Goal: Check status

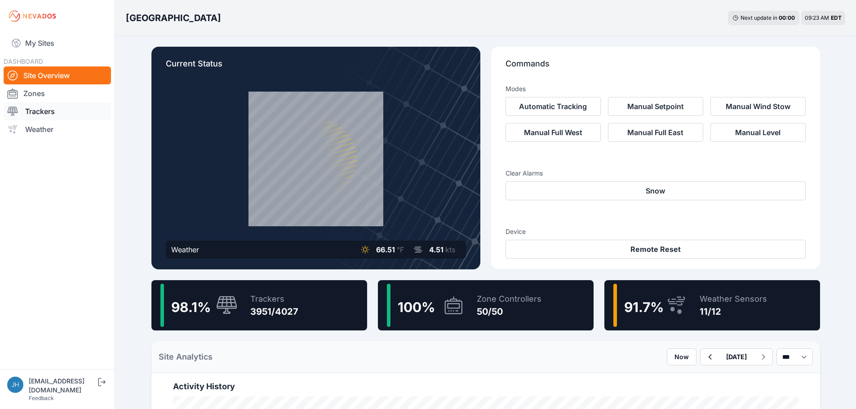
click at [49, 111] on link "Trackers" at bounding box center [57, 111] width 107 height 18
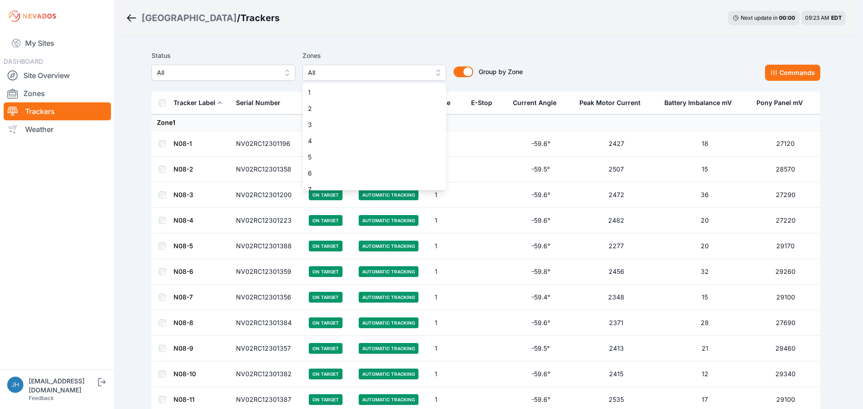
click at [438, 71] on button "All" at bounding box center [374, 73] width 144 height 16
click at [387, 148] on span "10" at bounding box center [369, 148] width 122 height 9
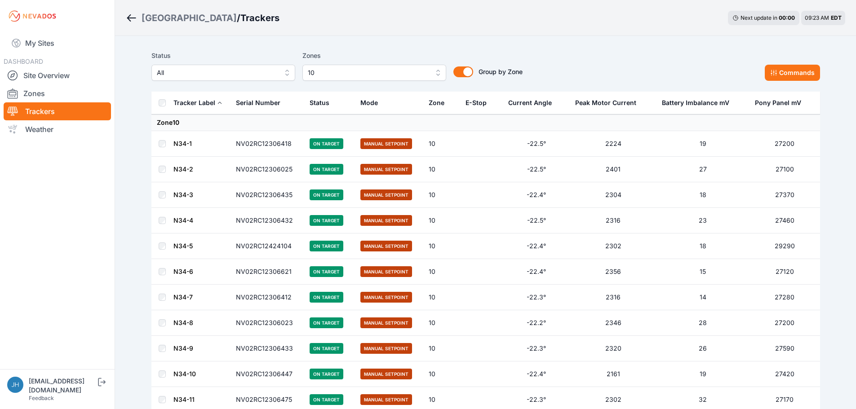
click at [188, 143] on link "N34-1" at bounding box center [182, 144] width 18 height 8
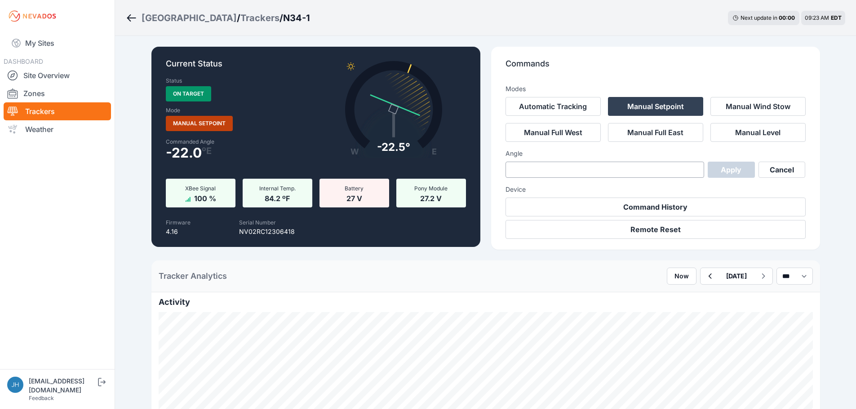
click at [131, 18] on icon "Breadcrumb" at bounding box center [131, 18] width 11 height 11
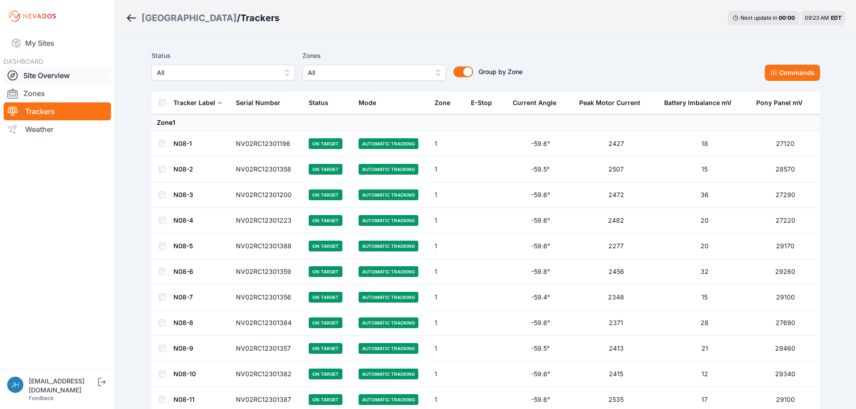
click at [58, 75] on link "Site Overview" at bounding box center [57, 76] width 107 height 18
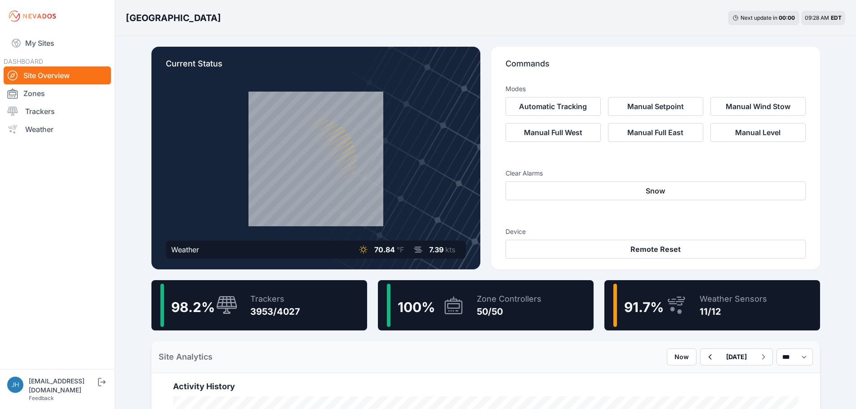
drag, startPoint x: 38, startPoint y: 110, endPoint x: 270, endPoint y: 106, distance: 232.0
click at [38, 110] on link "Trackers" at bounding box center [57, 111] width 107 height 18
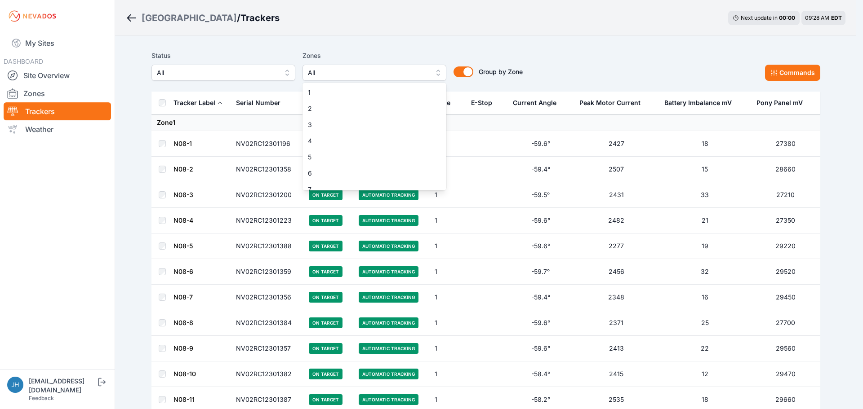
click at [437, 71] on button "All" at bounding box center [374, 73] width 144 height 16
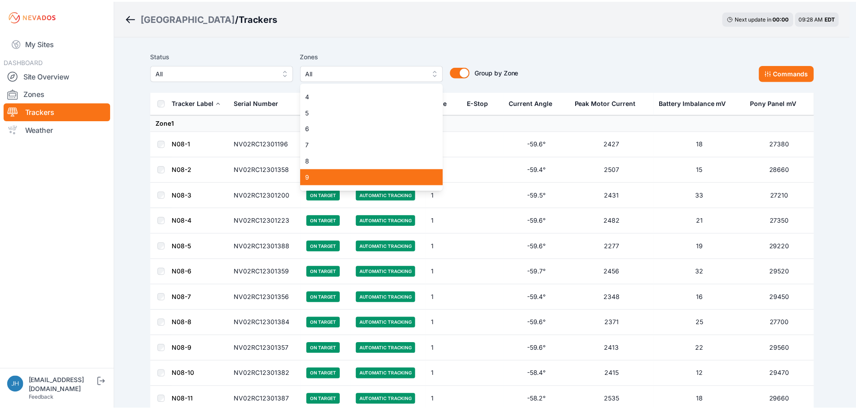
scroll to position [90, 0]
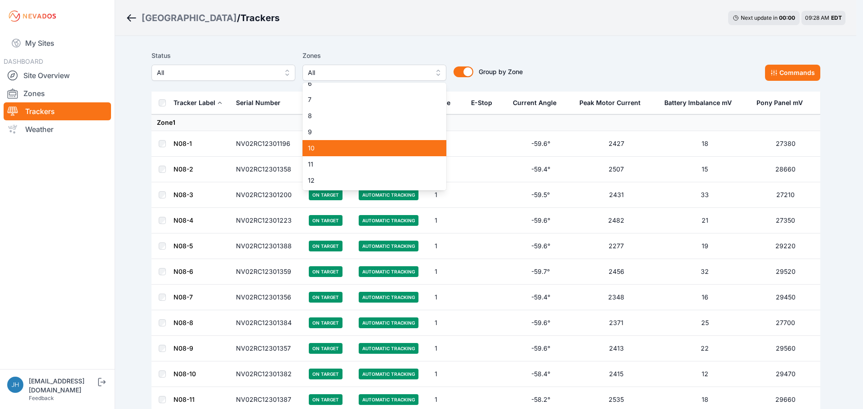
click at [382, 145] on span "10" at bounding box center [369, 148] width 122 height 9
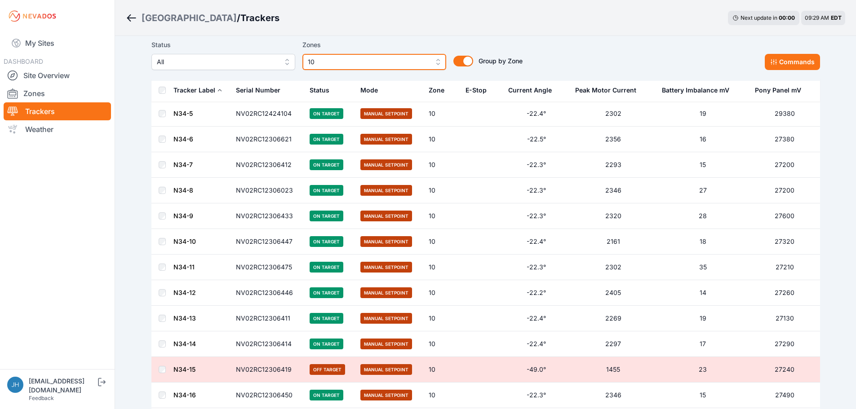
scroll to position [135, 0]
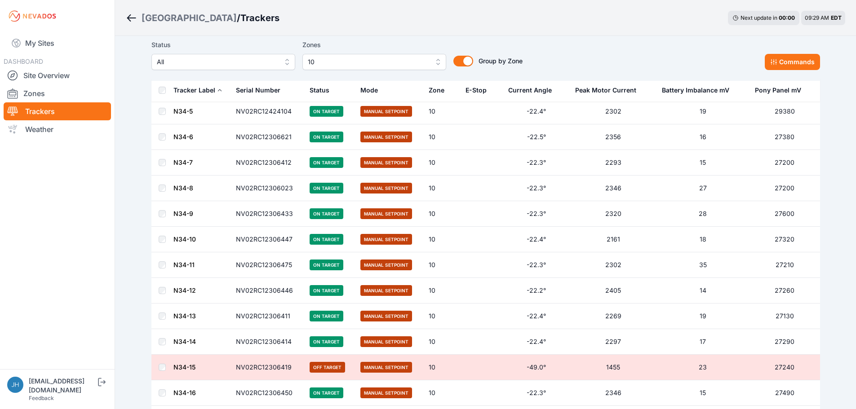
click at [191, 239] on link "N34-10" at bounding box center [184, 240] width 22 height 8
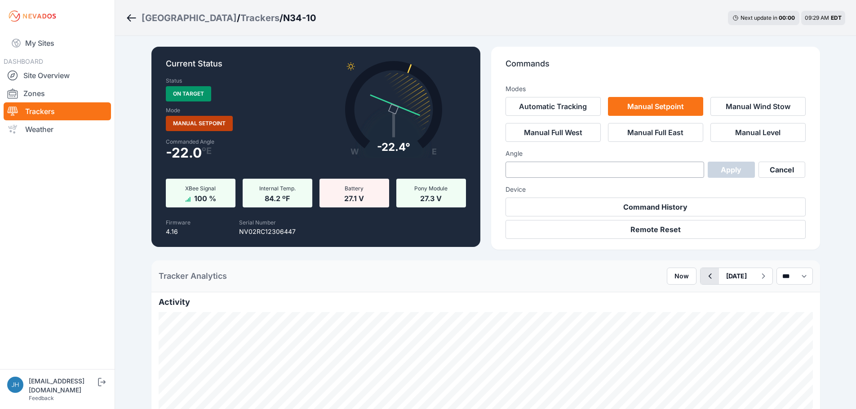
click at [704, 274] on icon "button" at bounding box center [709, 276] width 11 height 11
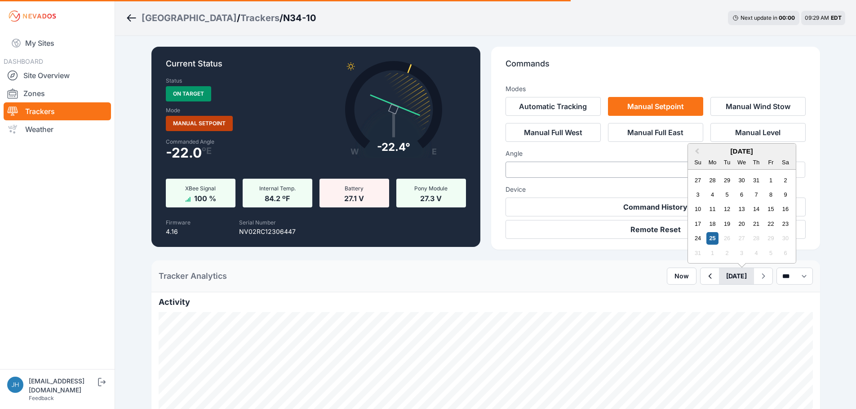
click at [719, 273] on button "[DATE]" at bounding box center [736, 276] width 35 height 16
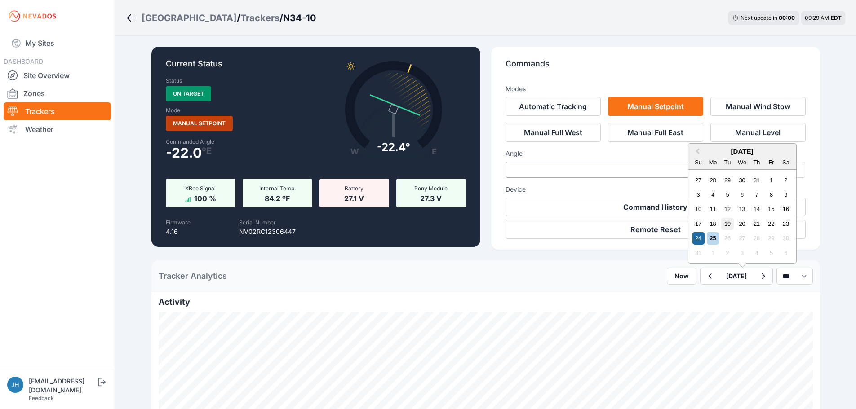
click at [721, 220] on div "19" at bounding box center [727, 224] width 12 height 12
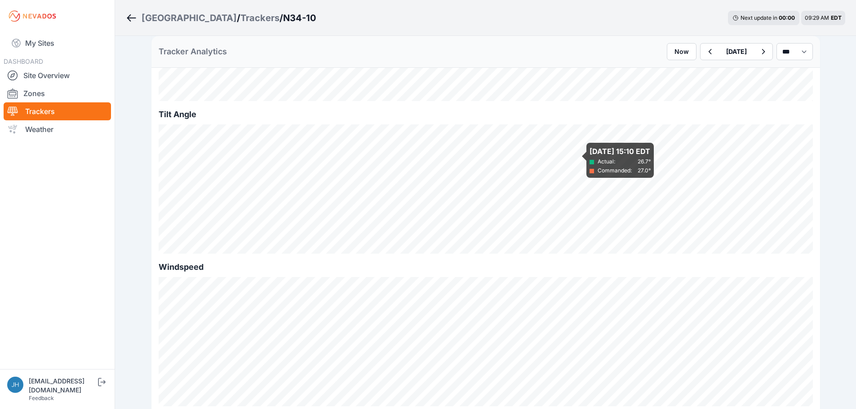
scroll to position [360, 0]
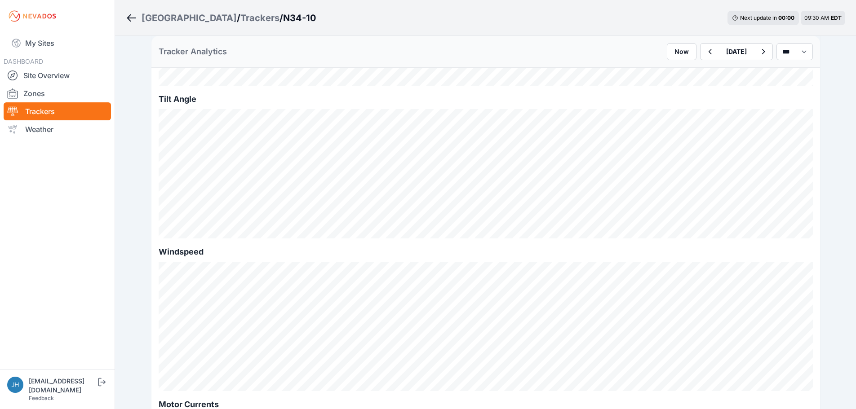
click at [127, 14] on icon "Breadcrumb" at bounding box center [131, 18] width 11 height 11
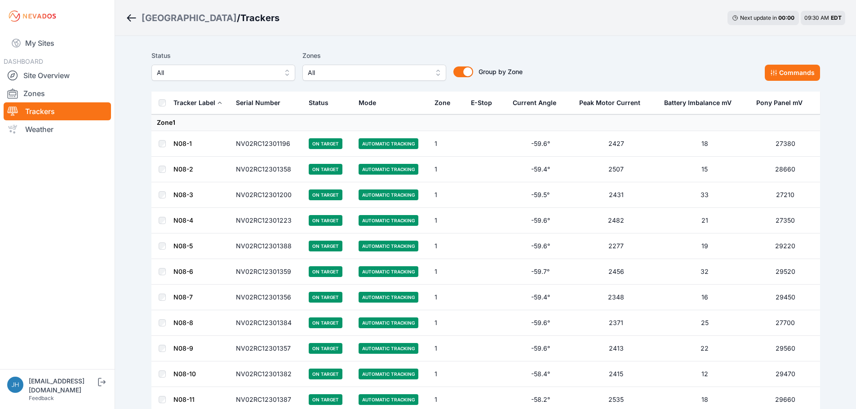
click at [458, 22] on div "[GEOGRAPHIC_DATA] / Trackers Next update in 00 : 00 09:30 AM EDT" at bounding box center [485, 18] width 741 height 36
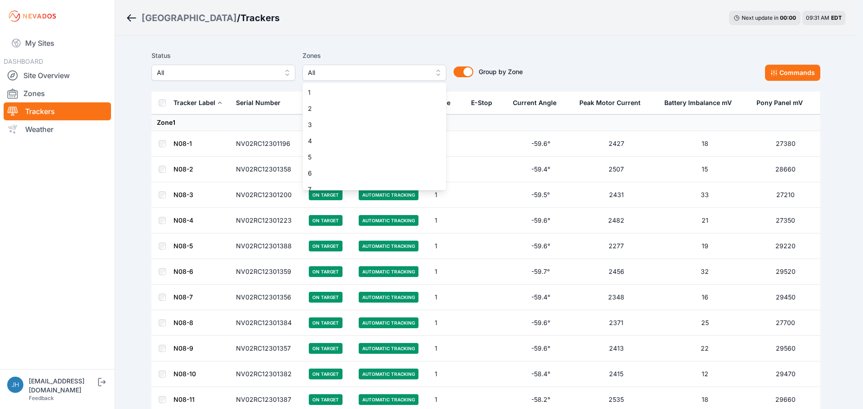
click at [440, 70] on button "All" at bounding box center [374, 73] width 144 height 16
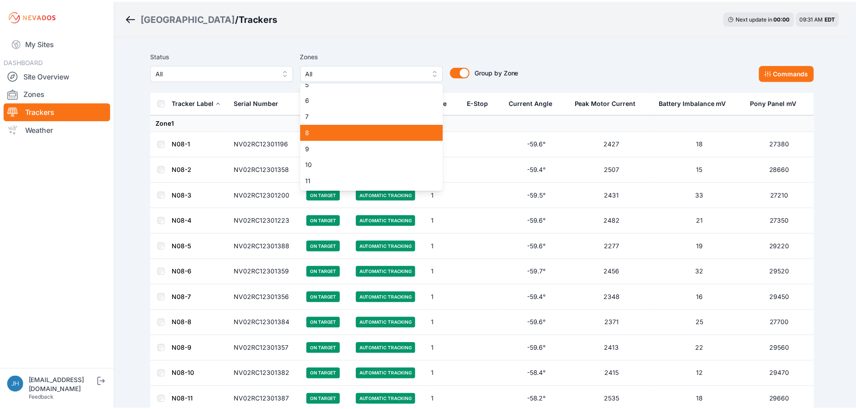
scroll to position [90, 0]
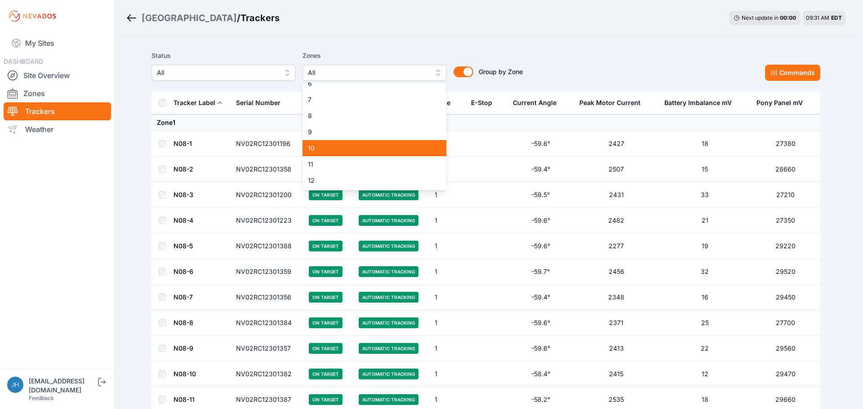
click at [412, 149] on span "10" at bounding box center [369, 148] width 122 height 9
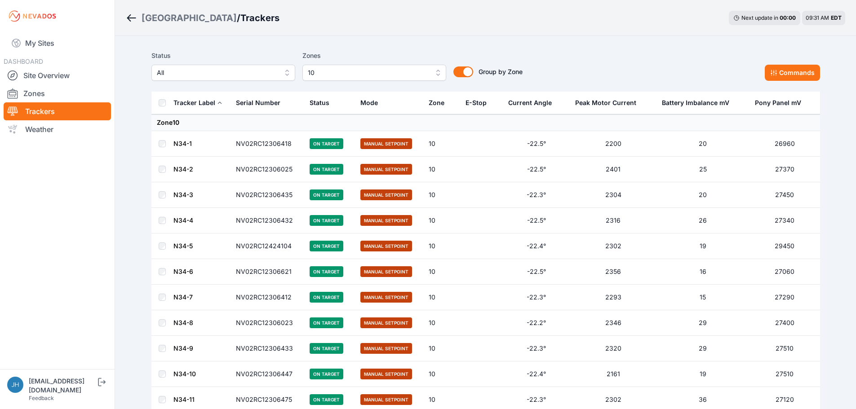
click at [187, 143] on link "N34-1" at bounding box center [182, 144] width 18 height 8
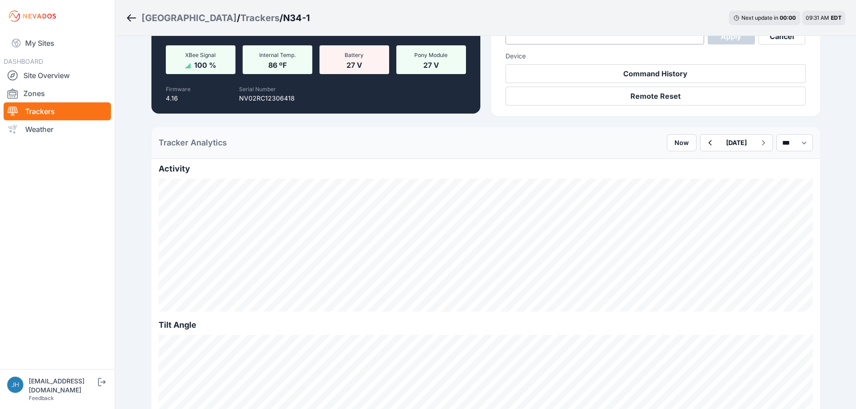
scroll to position [135, 0]
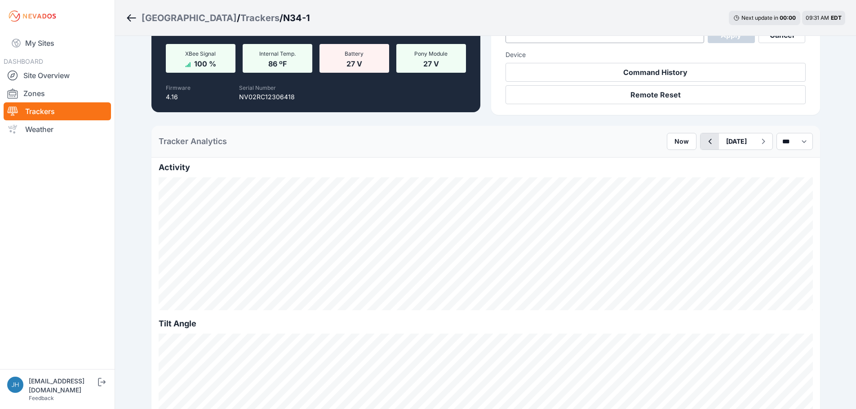
click at [704, 138] on icon "button" at bounding box center [709, 141] width 11 height 11
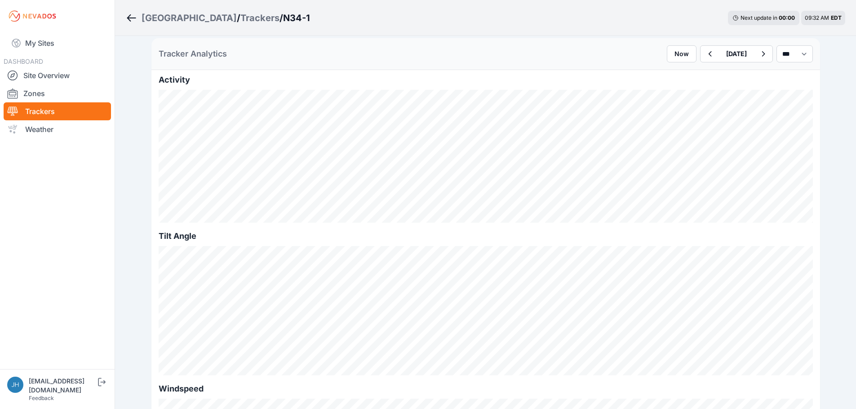
scroll to position [270, 0]
